Goal: Task Accomplishment & Management: Complete application form

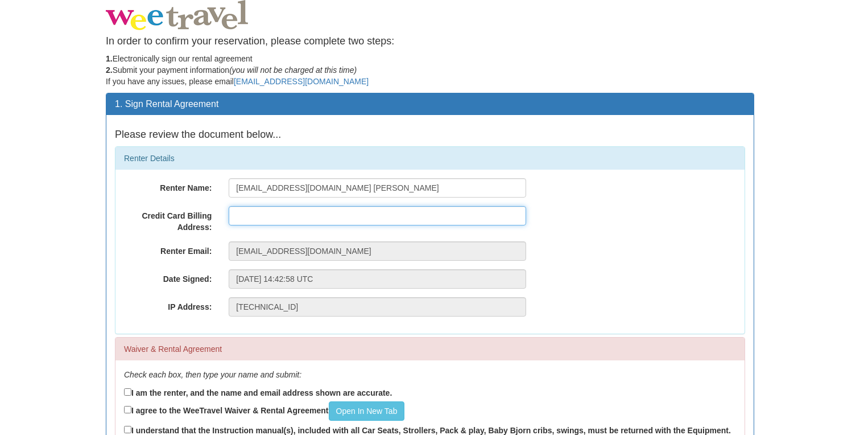
click at [328, 213] on input "text" at bounding box center [378, 215] width 298 height 19
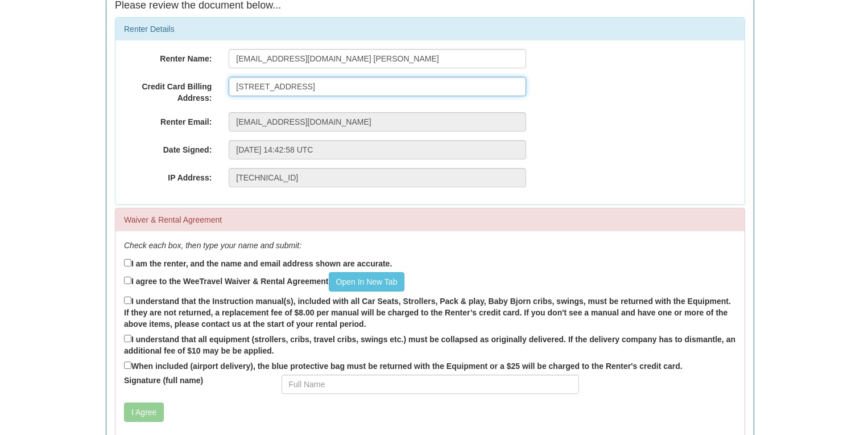
scroll to position [134, 0]
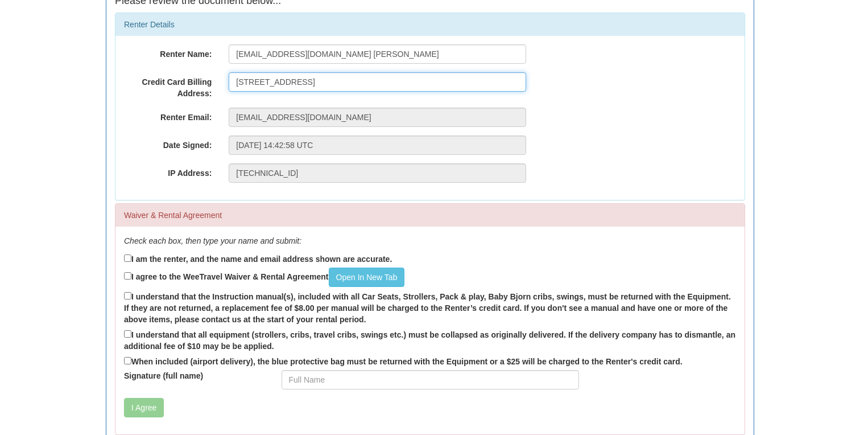
type input "[STREET_ADDRESS]"
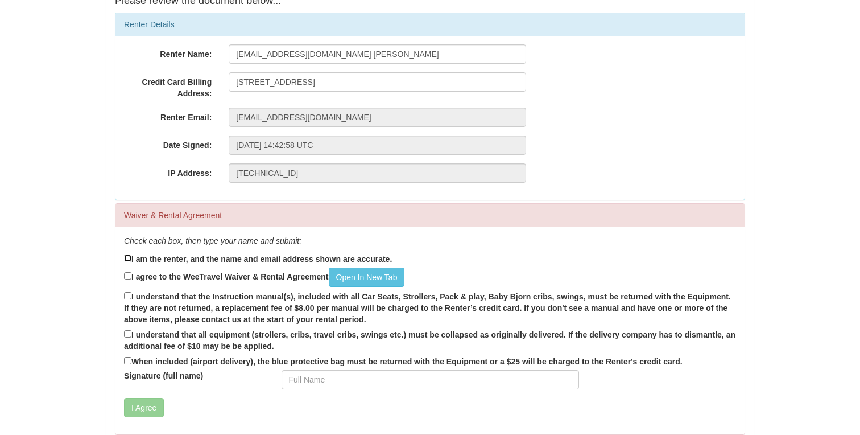
click at [127, 259] on input "I am the renter, and the name and email address shown are accurate." at bounding box center [127, 257] width 7 height 7
checkbox input "true"
click at [126, 276] on input "I agree to the WeeTravel Waiver & Rental Agreement Open In [GEOGRAPHIC_DATA]" at bounding box center [127, 275] width 7 height 7
checkbox input "true"
click at [129, 295] on input "I understand that the Instruction manual(s), included with all Car Seats, Strol…" at bounding box center [127, 295] width 7 height 7
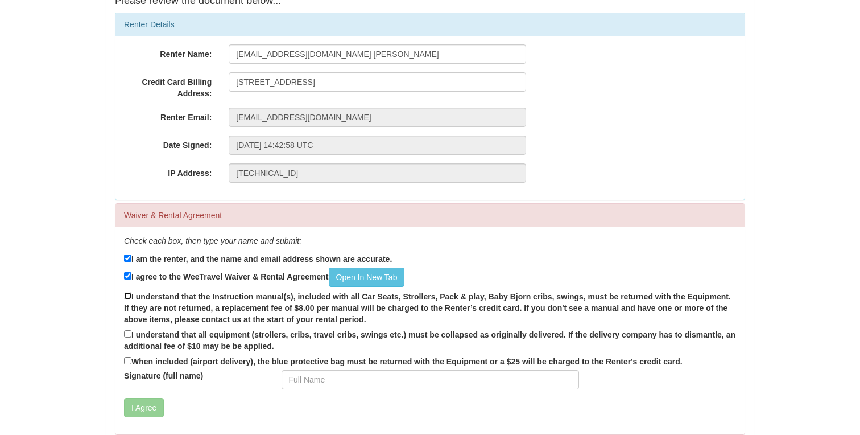
checkbox input "true"
click at [127, 328] on label "I understand that all equipment (strollers, cribs, travel cribs, swings etc.) m…" at bounding box center [430, 340] width 612 height 24
click at [127, 330] on input "I understand that all equipment (strollers, cribs, travel cribs, swings etc.) m…" at bounding box center [127, 333] width 7 height 7
checkbox input "true"
click at [127, 357] on input "When included (airport delivery), the blue protective bag must be returned with…" at bounding box center [127, 360] width 7 height 7
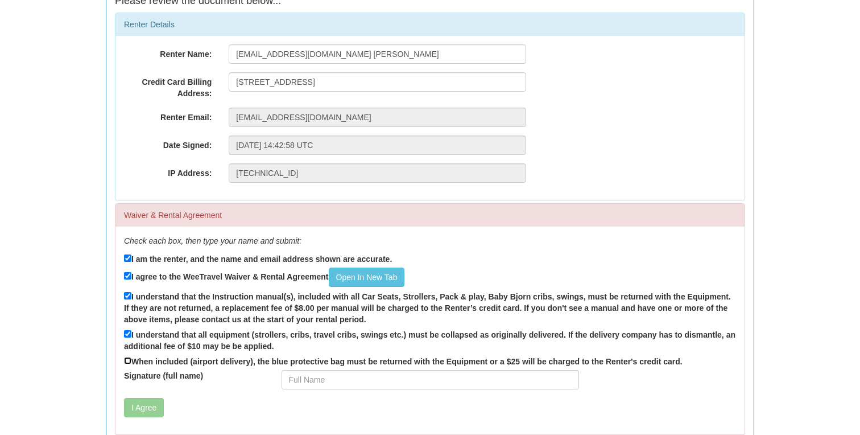
checkbox input "true"
